Goal: Navigation & Orientation: Find specific page/section

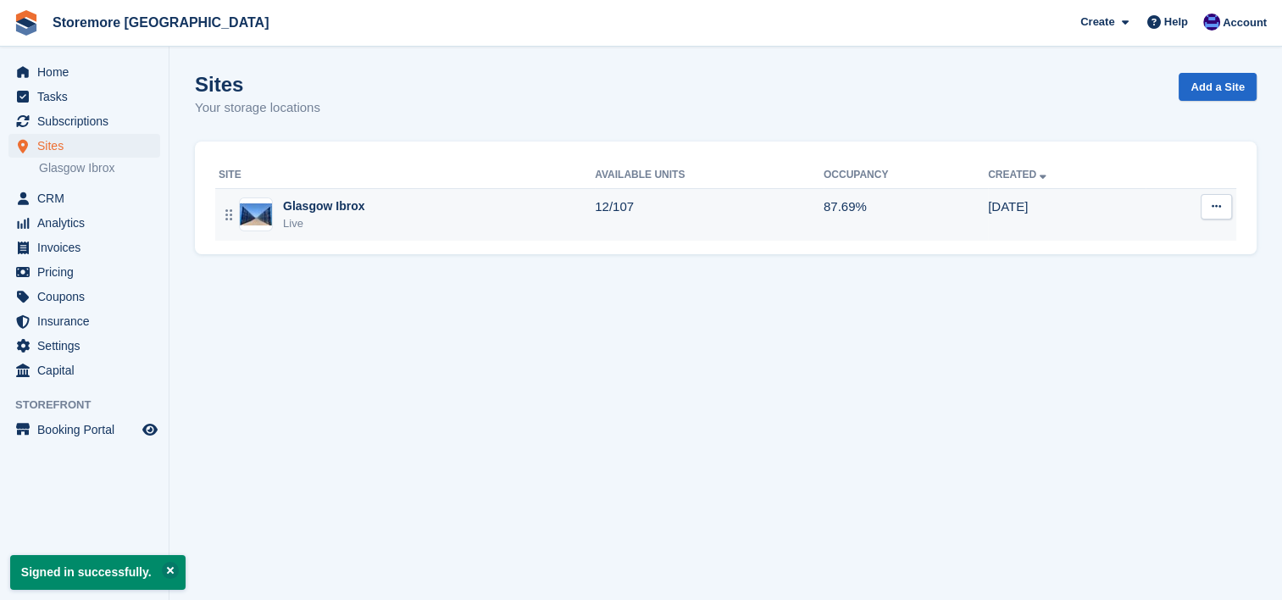
click at [393, 206] on div "Glasgow Ibrox Live" at bounding box center [407, 214] width 376 height 35
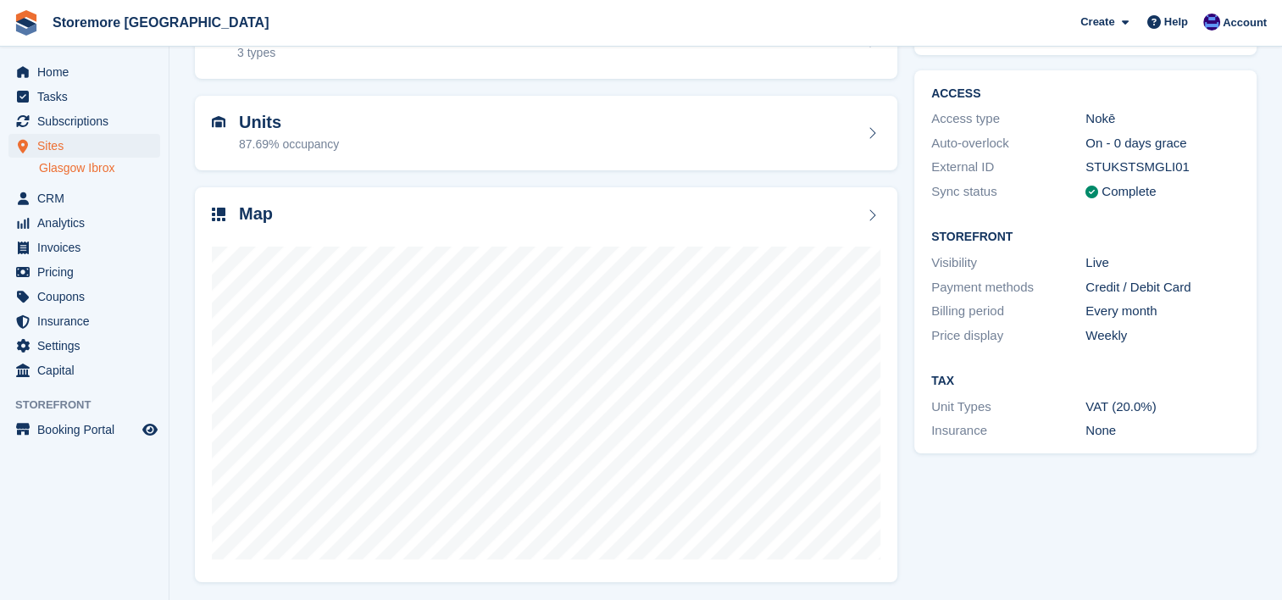
scroll to position [122, 0]
